Goal: Navigation & Orientation: Find specific page/section

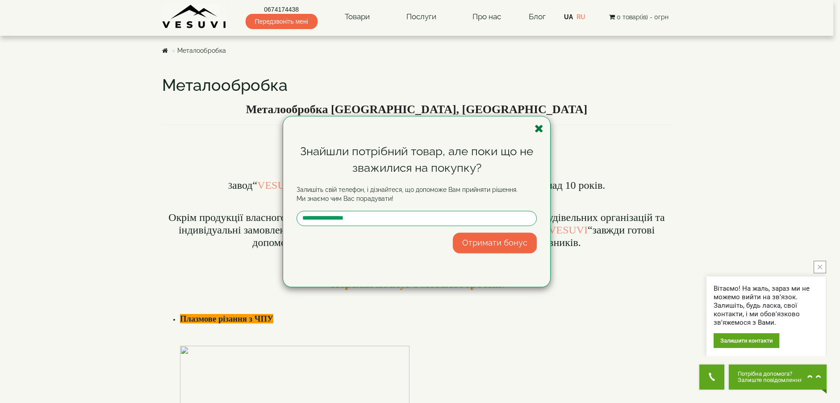
click at [537, 126] on icon "button" at bounding box center [539, 128] width 9 height 11
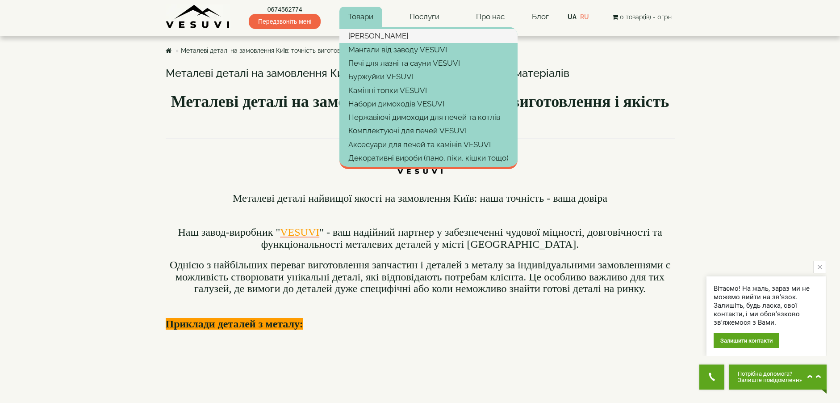
click at [363, 34] on link "[PERSON_NAME]" at bounding box center [429, 35] width 178 height 13
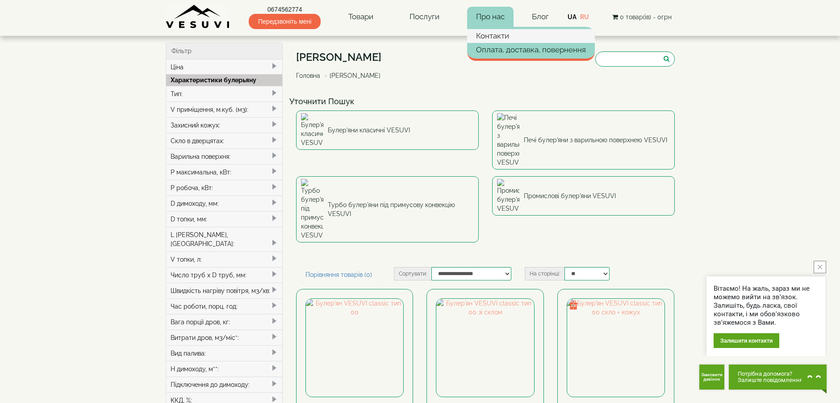
click at [502, 33] on link "Контакти" at bounding box center [531, 35] width 128 height 13
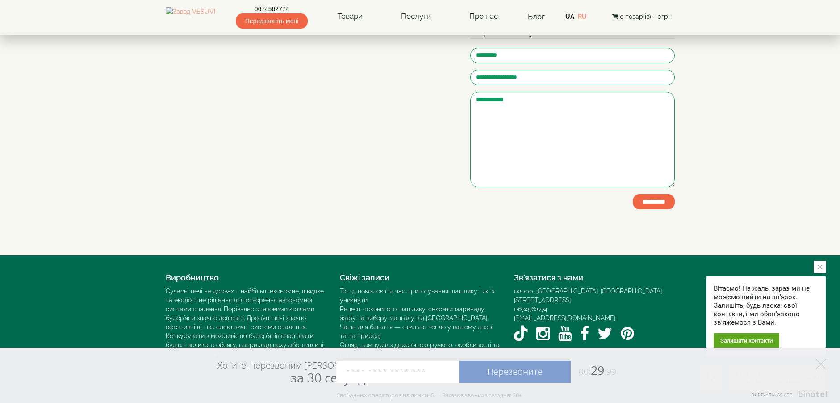
scroll to position [148, 0]
